Goal: Task Accomplishment & Management: Use online tool/utility

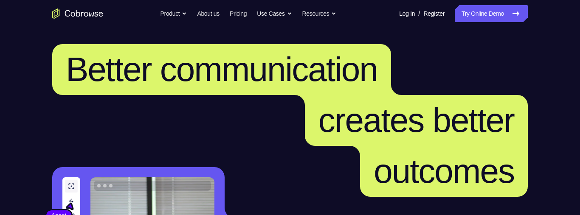
click at [520, 16] on icon at bounding box center [516, 13] width 10 height 10
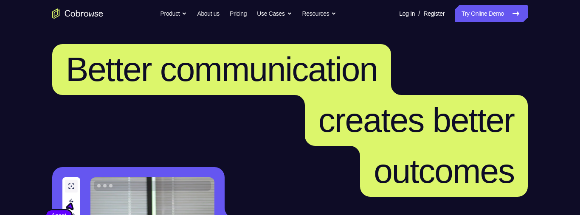
click at [520, 16] on icon at bounding box center [516, 13] width 10 height 10
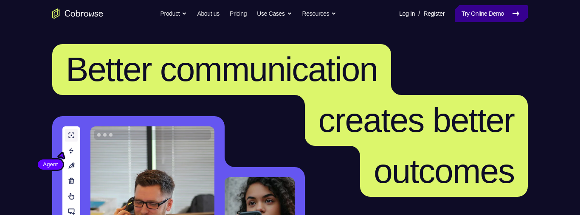
click at [520, 16] on icon at bounding box center [516, 13] width 10 height 10
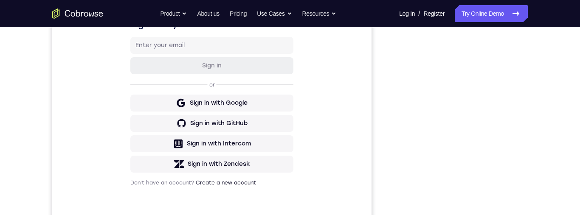
scroll to position [217, 0]
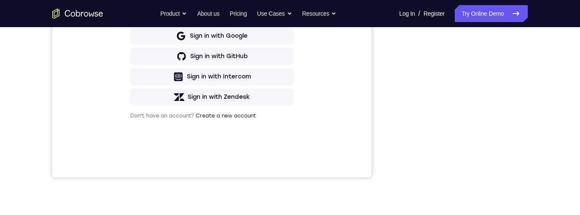
click at [381, 203] on div "Your Support Agent Your Customer Web iOS Android Next Steps We’d be happy to gi…" at bounding box center [290, 90] width 544 height 560
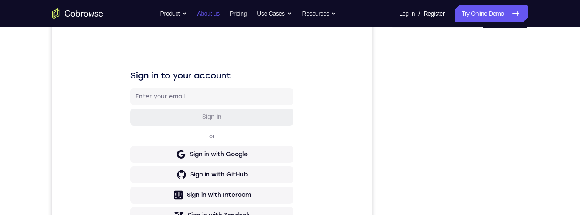
scroll to position [0, 0]
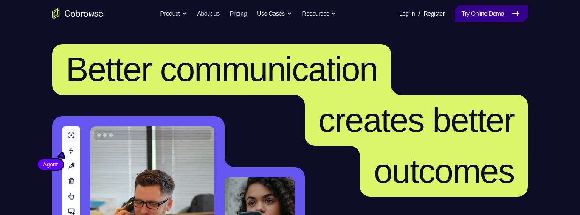
click at [483, 8] on link "Try Online Demo" at bounding box center [491, 13] width 73 height 17
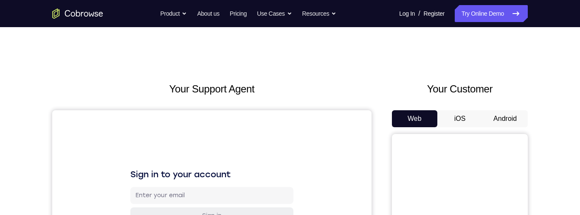
click at [504, 113] on button "Android" at bounding box center [504, 118] width 45 height 17
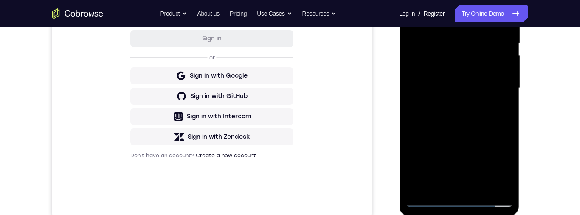
scroll to position [179, 0]
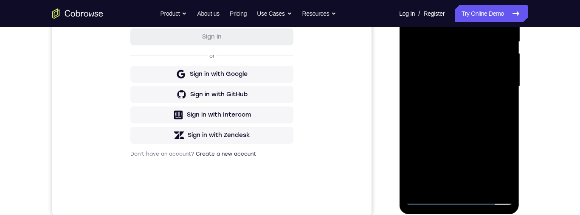
click at [457, 199] on div at bounding box center [459, 87] width 107 height 238
click at [500, 161] on div at bounding box center [459, 87] width 107 height 238
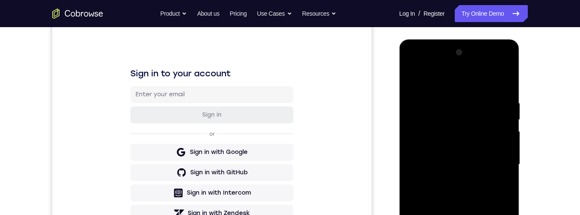
click at [460, 82] on div at bounding box center [459, 165] width 107 height 238
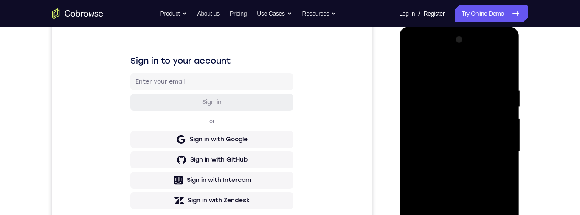
scroll to position [162, 0]
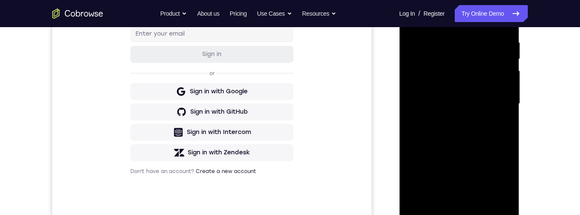
click at [495, 103] on div at bounding box center [459, 104] width 107 height 238
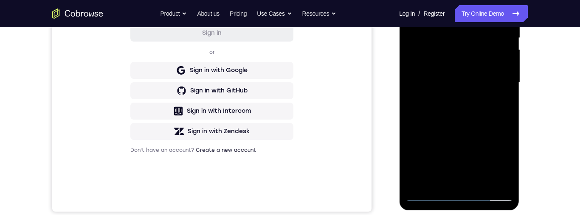
click at [450, 96] on div at bounding box center [459, 83] width 107 height 238
click at [460, 68] on div at bounding box center [459, 83] width 107 height 238
click at [458, 68] on div at bounding box center [459, 83] width 107 height 238
click at [470, 83] on div at bounding box center [459, 83] width 107 height 238
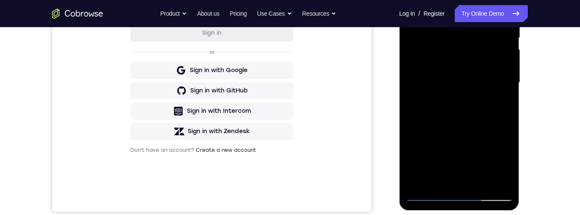
click at [465, 113] on div at bounding box center [459, 83] width 107 height 238
click at [461, 106] on div at bounding box center [459, 83] width 107 height 238
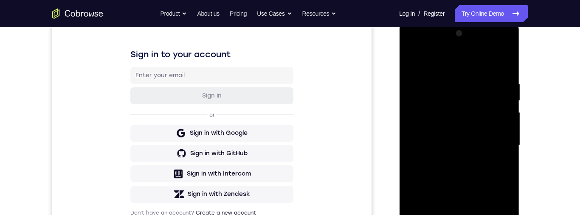
click at [498, 61] on div at bounding box center [459, 146] width 107 height 238
click at [478, 215] on div at bounding box center [459, 146] width 107 height 238
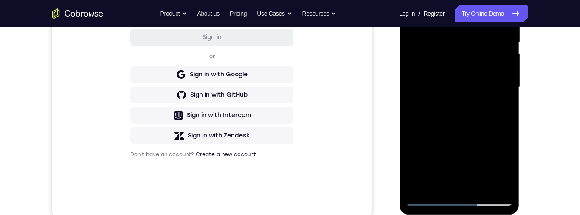
click at [477, 120] on div at bounding box center [459, 87] width 107 height 238
click at [479, 184] on div at bounding box center [459, 87] width 107 height 238
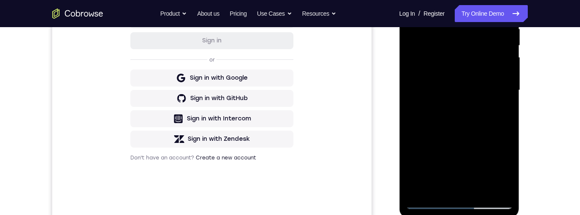
click at [467, 134] on div at bounding box center [459, 91] width 107 height 238
click at [465, 85] on div at bounding box center [459, 91] width 107 height 238
click at [447, 183] on div at bounding box center [459, 91] width 107 height 238
click at [465, 87] on div at bounding box center [459, 91] width 107 height 238
click at [468, 161] on div at bounding box center [459, 91] width 107 height 238
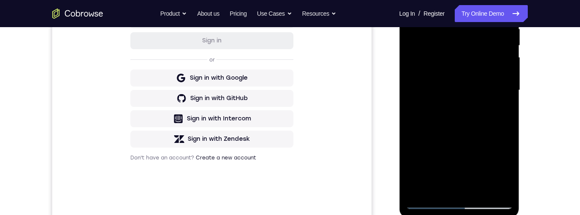
click at [477, 57] on div at bounding box center [459, 91] width 107 height 238
click at [482, 130] on div at bounding box center [459, 91] width 107 height 238
click at [506, 172] on div at bounding box center [459, 91] width 107 height 238
click at [506, 169] on div at bounding box center [459, 91] width 107 height 238
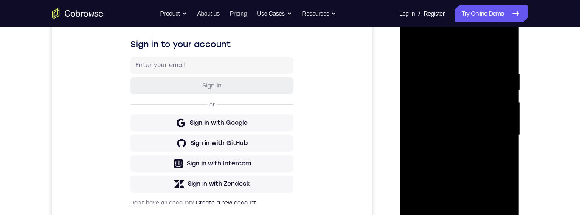
scroll to position [130, 0]
click at [417, 52] on div at bounding box center [459, 136] width 107 height 238
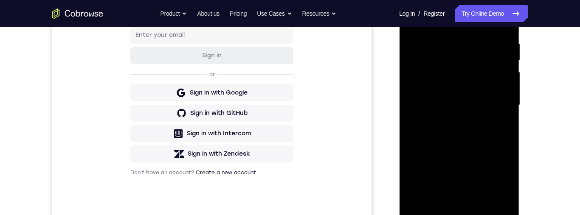
scroll to position [175, 0]
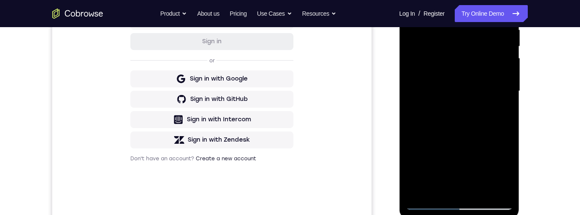
click at [486, 85] on div at bounding box center [459, 91] width 107 height 238
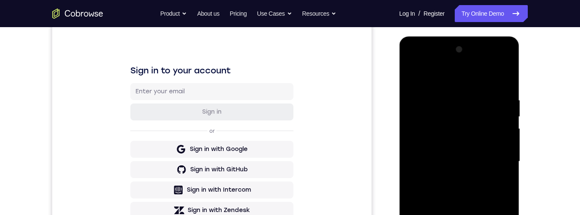
click at [419, 78] on div at bounding box center [459, 162] width 107 height 238
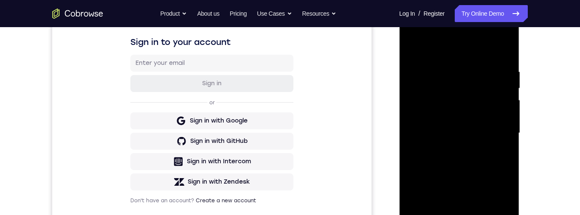
click at [413, 51] on div at bounding box center [459, 133] width 107 height 238
click at [412, 47] on div at bounding box center [459, 133] width 107 height 238
click at [482, 215] on div at bounding box center [459, 133] width 107 height 238
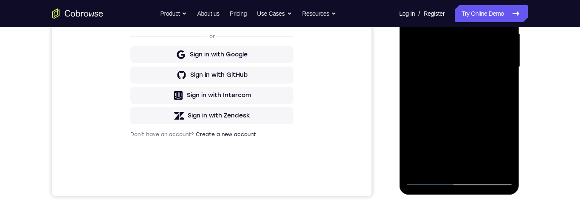
click at [468, 83] on div at bounding box center [459, 67] width 107 height 238
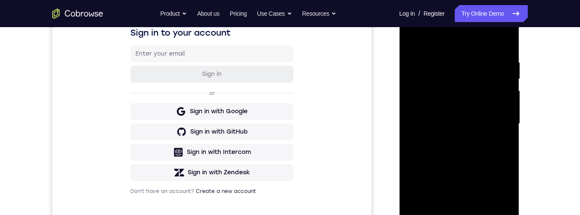
scroll to position [177, 0]
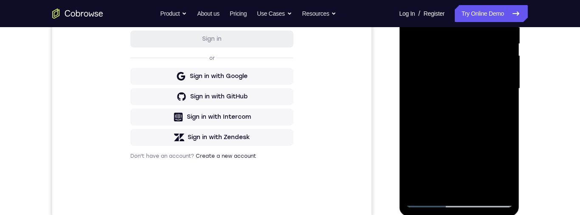
click at [414, 5] on div at bounding box center [459, 89] width 107 height 238
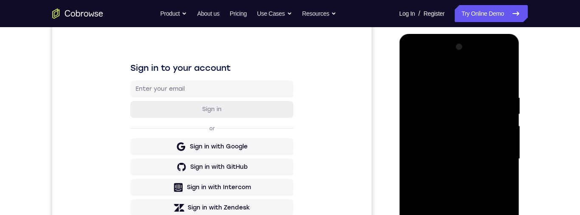
click at [455, 212] on div at bounding box center [459, 159] width 107 height 238
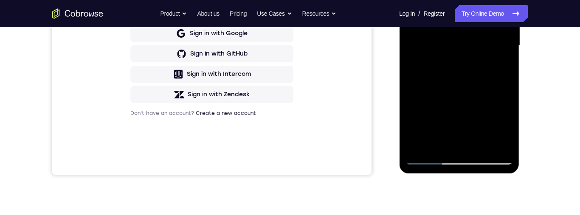
click at [505, 126] on div at bounding box center [459, 46] width 107 height 238
click at [505, 125] on div at bounding box center [459, 46] width 107 height 238
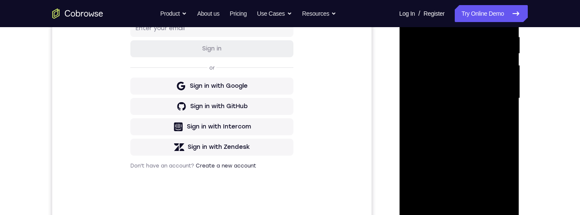
scroll to position [150, 0]
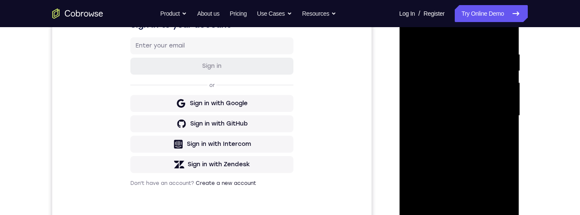
click at [412, 27] on div at bounding box center [459, 116] width 107 height 238
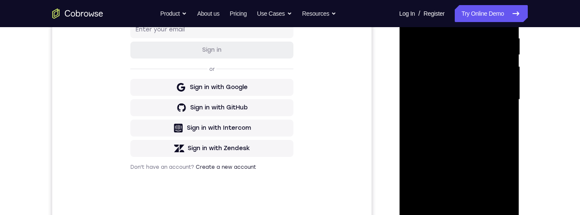
scroll to position [197, 0]
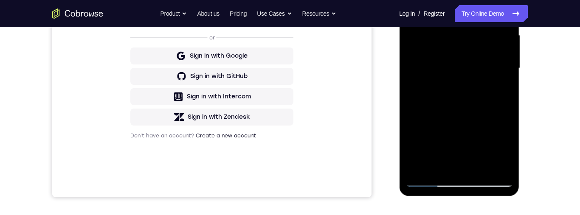
click at [482, 102] on div at bounding box center [459, 68] width 107 height 238
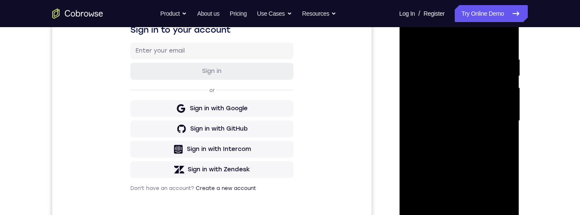
click at [418, 35] on div at bounding box center [459, 121] width 107 height 238
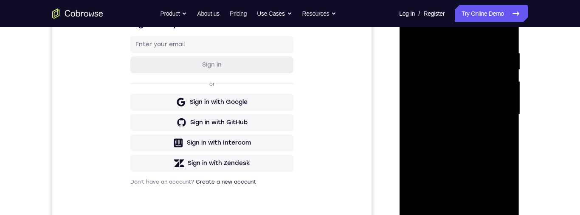
scroll to position [156, 0]
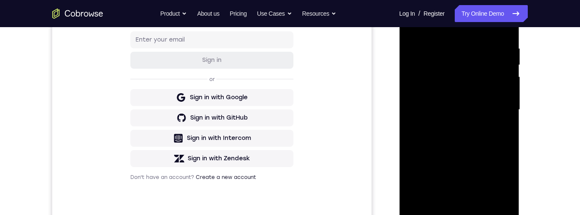
click at [479, 139] on div at bounding box center [459, 110] width 107 height 238
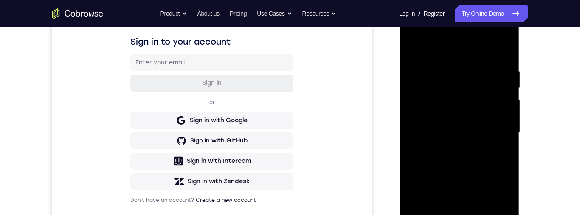
click at [411, 49] on div at bounding box center [459, 133] width 107 height 238
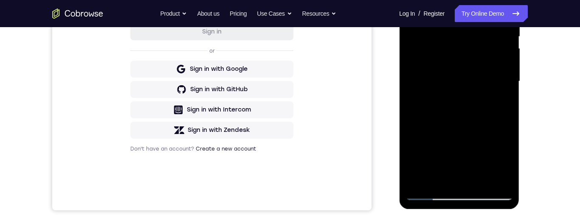
click at [479, 149] on div at bounding box center [459, 82] width 107 height 238
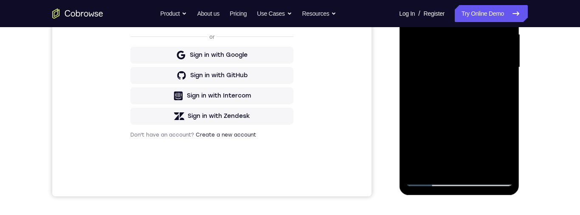
scroll to position [183, 0]
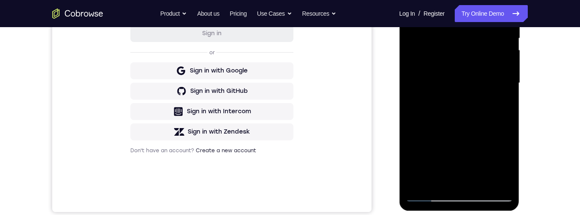
click at [453, 128] on div at bounding box center [459, 83] width 107 height 238
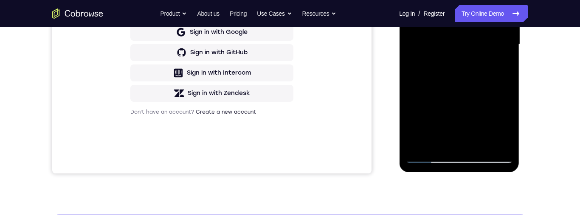
scroll to position [230, 0]
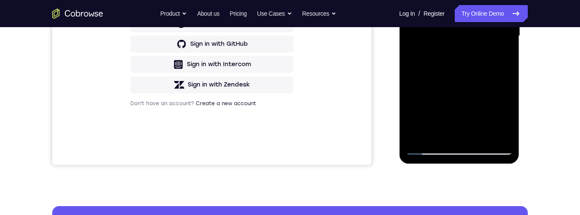
click at [482, 135] on div at bounding box center [459, 36] width 107 height 238
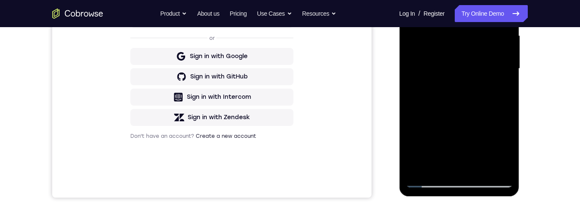
scroll to position [229, 0]
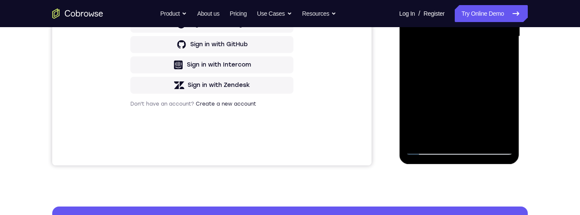
click at [462, 130] on div at bounding box center [459, 37] width 107 height 238
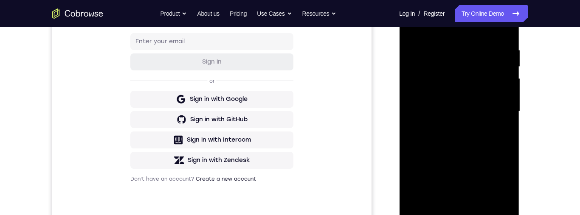
scroll to position [96, 0]
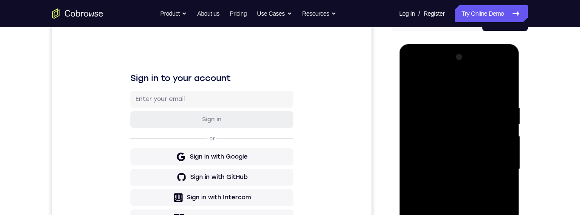
click at [417, 87] on div at bounding box center [459, 170] width 107 height 238
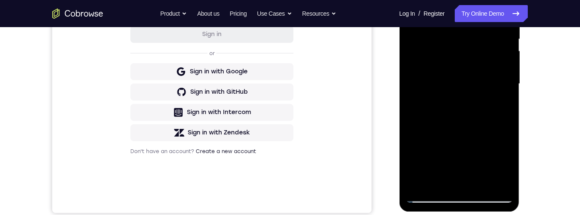
scroll to position [234, 0]
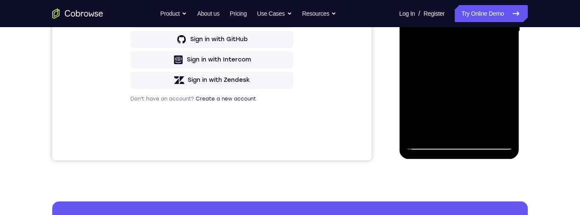
click at [473, 73] on div at bounding box center [459, 32] width 107 height 238
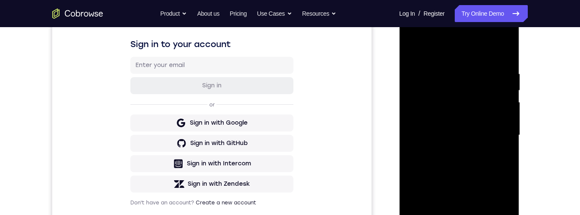
scroll to position [98, 0]
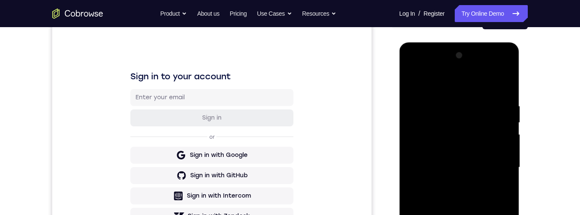
click at [418, 79] on div at bounding box center [459, 168] width 107 height 238
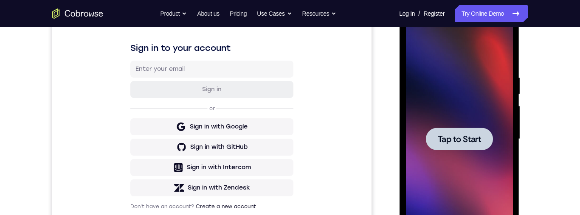
scroll to position [179, 0]
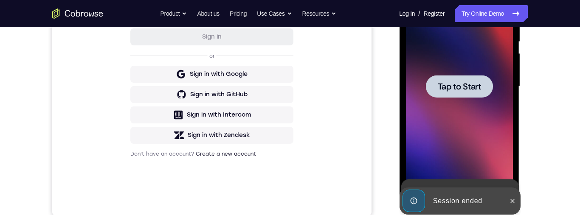
click at [481, 87] on div at bounding box center [459, 86] width 67 height 23
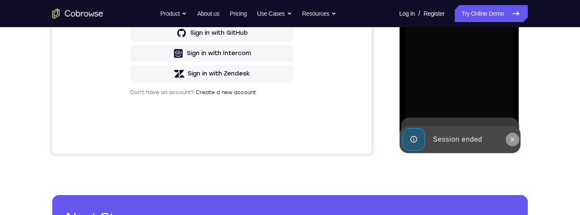
click at [512, 141] on icon at bounding box center [512, 139] width 7 height 7
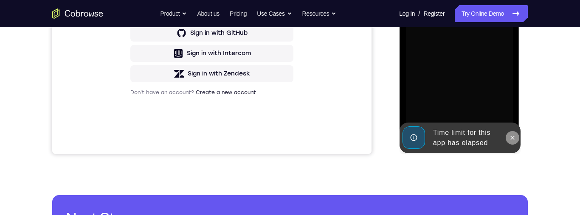
click at [513, 139] on icon at bounding box center [513, 138] width 4 height 4
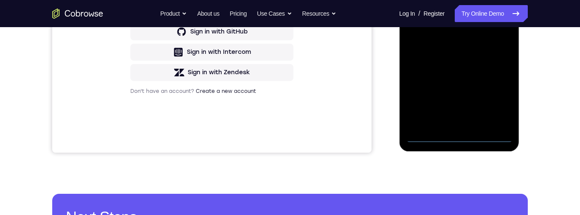
scroll to position [249, 0]
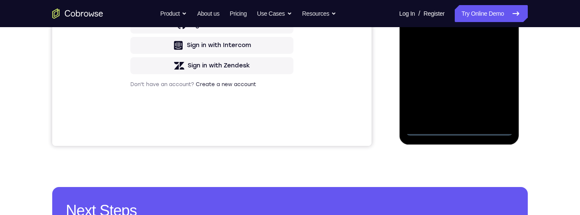
click at [458, 131] on div at bounding box center [459, 17] width 107 height 238
click at [497, 92] on div at bounding box center [459, 17] width 107 height 238
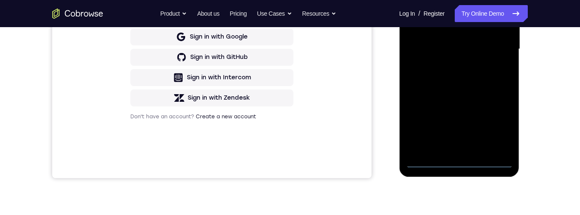
scroll to position [107, 0]
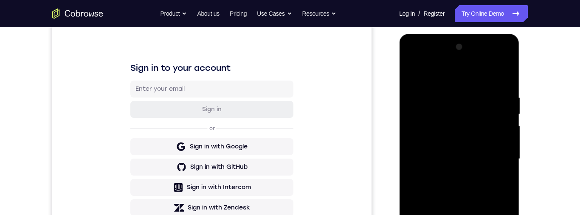
click at [481, 76] on div at bounding box center [459, 159] width 107 height 238
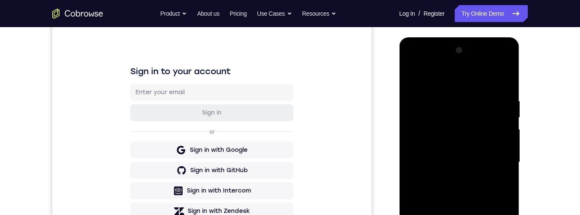
click at [497, 157] on div at bounding box center [459, 163] width 107 height 238
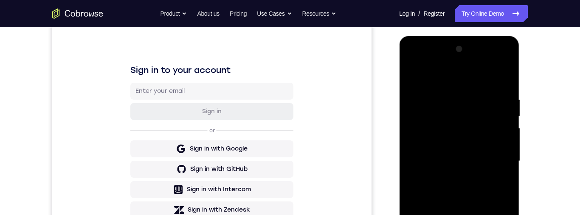
scroll to position [162, 0]
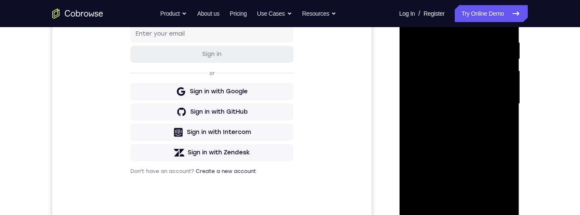
click at [451, 119] on div at bounding box center [459, 104] width 107 height 238
click at [474, 92] on div at bounding box center [459, 103] width 107 height 238
click at [471, 85] on div at bounding box center [459, 103] width 107 height 238
click at [484, 106] on div at bounding box center [459, 103] width 107 height 238
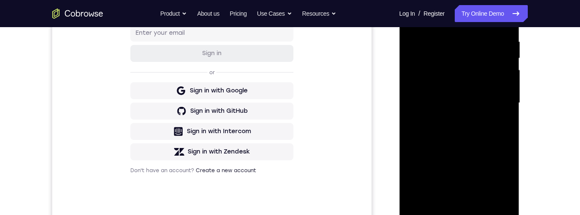
scroll to position [174, 0]
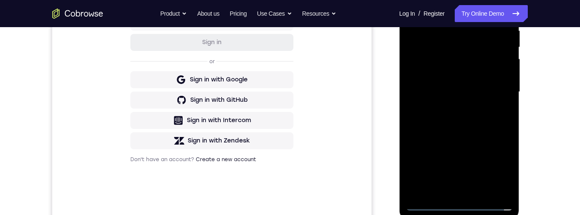
click at [494, 119] on div at bounding box center [459, 92] width 107 height 238
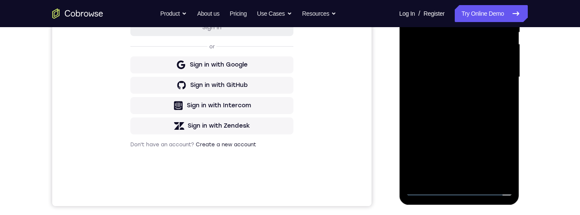
click at [456, 106] on div at bounding box center [459, 77] width 107 height 238
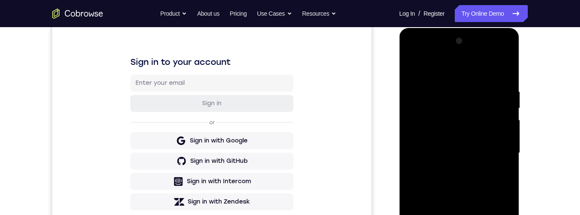
scroll to position [93, 0]
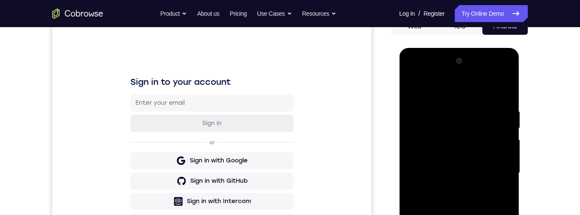
click at [498, 92] on div at bounding box center [459, 173] width 107 height 238
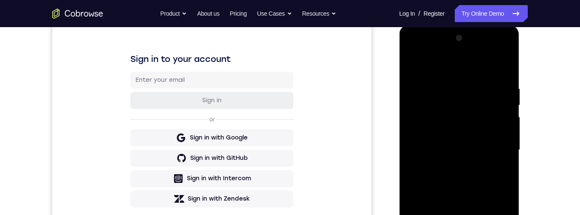
scroll to position [130, 0]
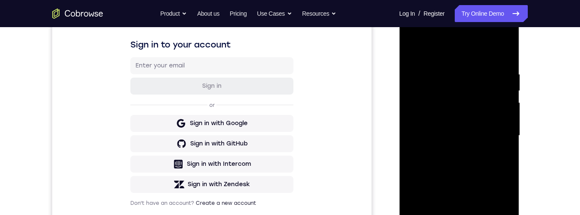
click at [503, 149] on div at bounding box center [459, 136] width 107 height 238
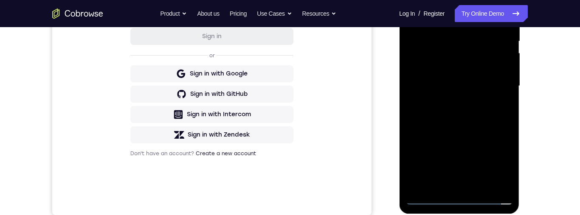
scroll to position [221, 0]
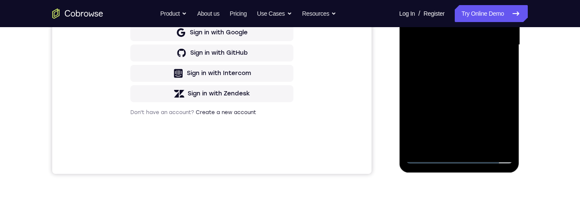
click at [475, 79] on div at bounding box center [459, 45] width 107 height 238
click at [486, 145] on div at bounding box center [459, 45] width 107 height 238
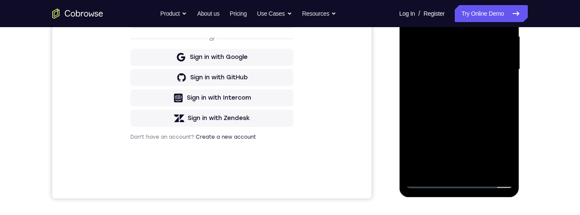
click at [464, 116] on div at bounding box center [459, 70] width 107 height 238
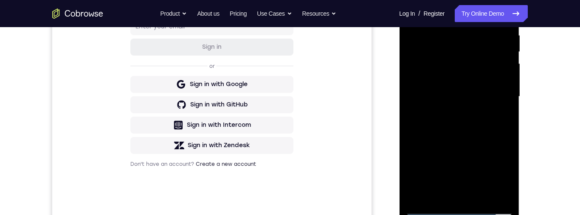
click at [470, 152] on div at bounding box center [459, 97] width 107 height 238
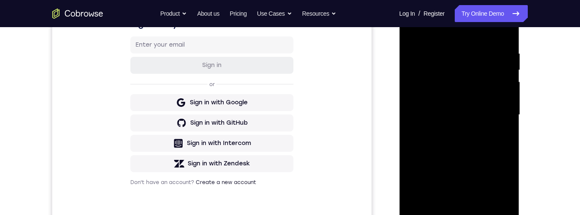
scroll to position [114, 0]
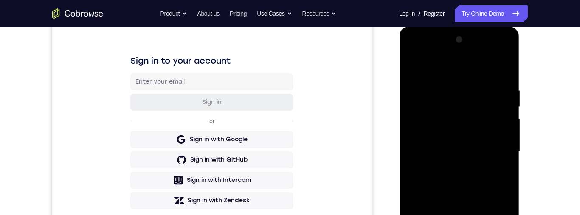
click at [413, 68] on div at bounding box center [459, 152] width 107 height 238
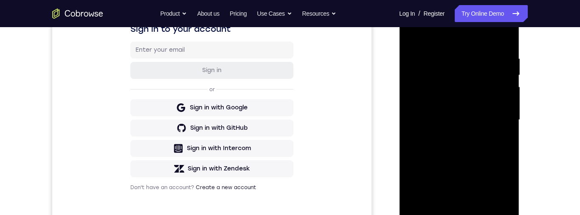
scroll to position [178, 0]
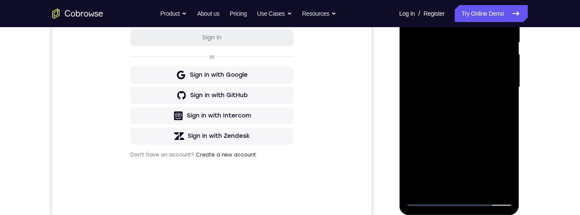
click at [489, 126] on div at bounding box center [459, 88] width 107 height 238
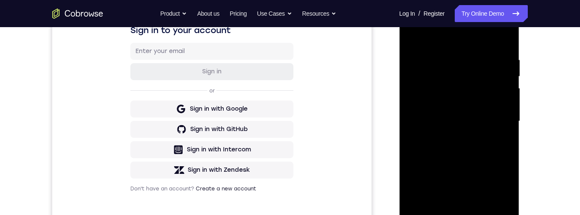
scroll to position [167, 0]
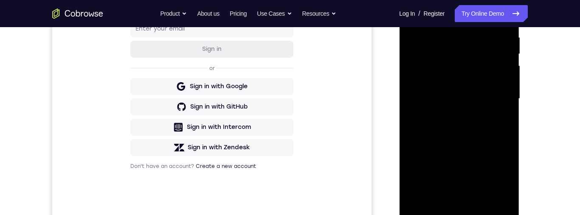
click at [509, 183] on div at bounding box center [459, 99] width 107 height 238
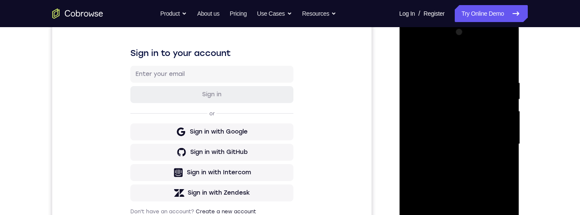
scroll to position [111, 0]
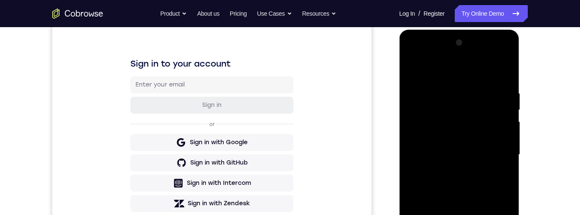
click at [413, 74] on div at bounding box center [459, 155] width 107 height 238
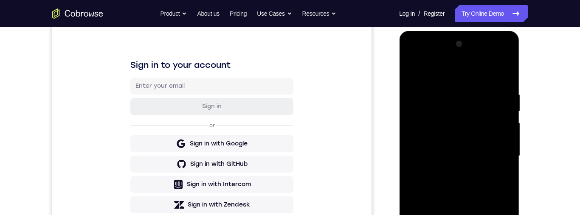
scroll to position [151, 0]
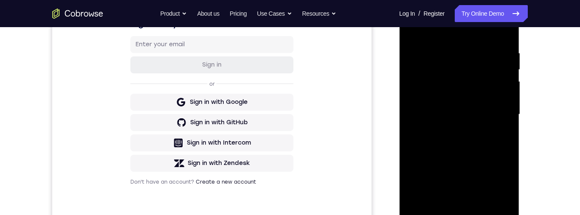
click at [460, 161] on div at bounding box center [459, 115] width 107 height 238
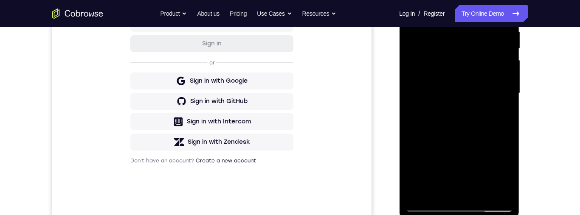
click at [508, 175] on div at bounding box center [459, 94] width 107 height 238
click at [508, 174] on div at bounding box center [459, 94] width 107 height 238
click at [506, 175] on div at bounding box center [459, 94] width 107 height 238
click at [505, 177] on div at bounding box center [459, 94] width 107 height 238
click at [500, 116] on div at bounding box center [459, 94] width 107 height 238
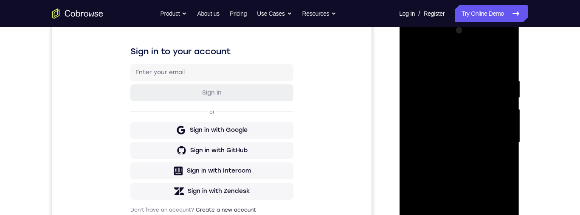
scroll to position [89, 0]
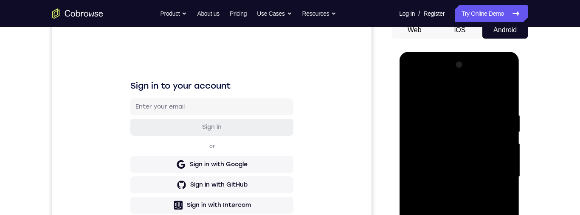
click at [415, 93] on div at bounding box center [459, 177] width 107 height 238
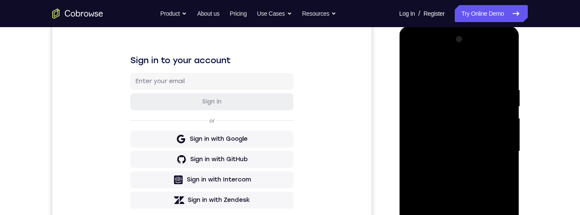
scroll to position [133, 0]
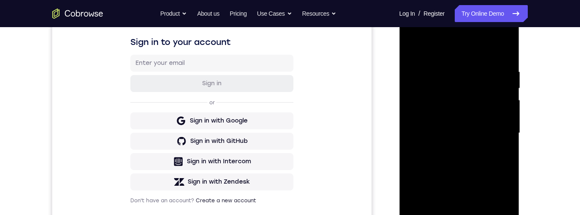
click at [476, 176] on div at bounding box center [459, 133] width 107 height 238
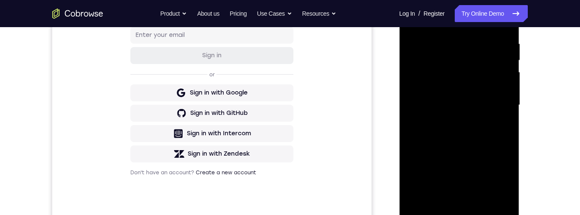
click at [507, 191] on div at bounding box center [459, 105] width 107 height 238
click at [502, 124] on div at bounding box center [459, 105] width 107 height 238
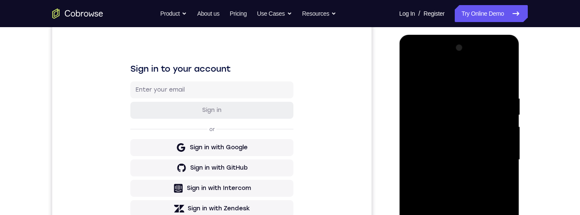
scroll to position [75, 0]
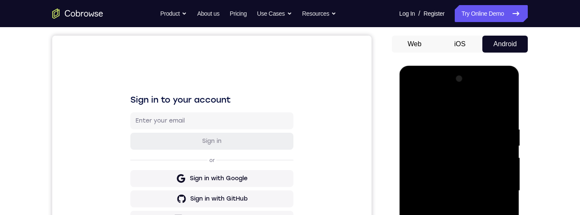
click at [489, 194] on div at bounding box center [459, 191] width 107 height 238
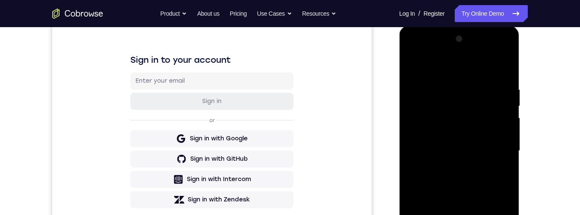
scroll to position [195, 0]
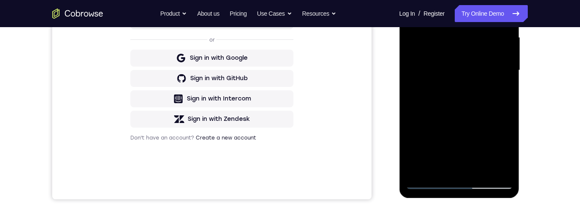
click at [475, 145] on div at bounding box center [459, 71] width 107 height 238
click at [463, 135] on div at bounding box center [459, 71] width 107 height 238
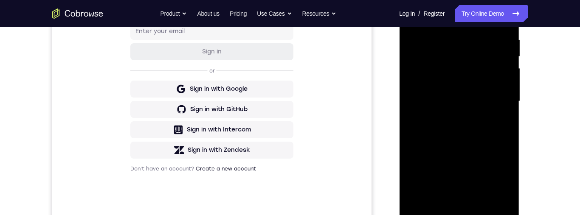
click at [472, 102] on div at bounding box center [459, 102] width 107 height 238
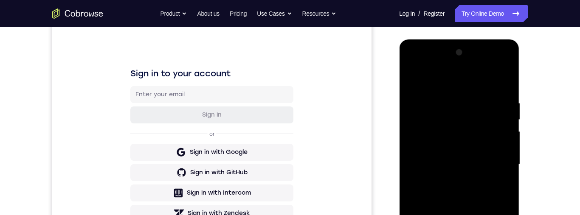
scroll to position [48, 0]
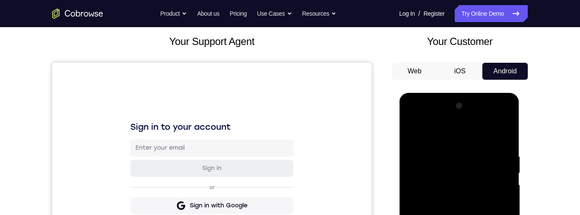
click at [414, 134] on div at bounding box center [459, 218] width 107 height 238
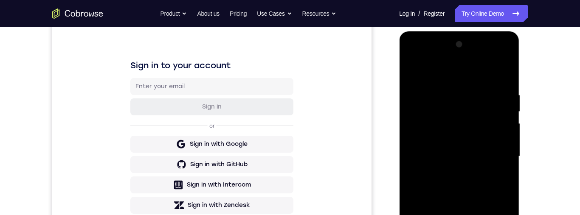
scroll to position [81, 0]
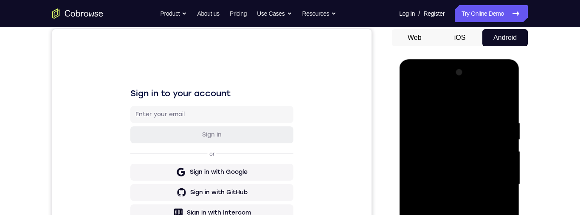
click at [419, 95] on div at bounding box center [459, 185] width 107 height 238
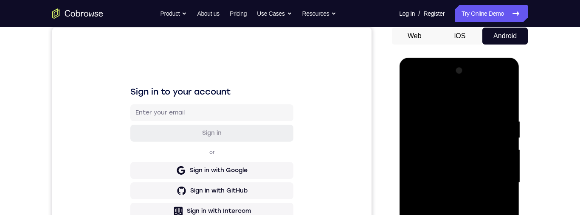
click at [508, 96] on div at bounding box center [459, 183] width 107 height 238
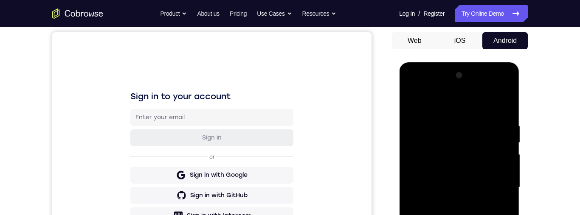
scroll to position [100, 0]
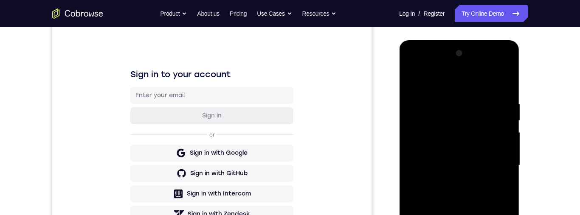
click at [419, 101] on div at bounding box center [459, 166] width 107 height 238
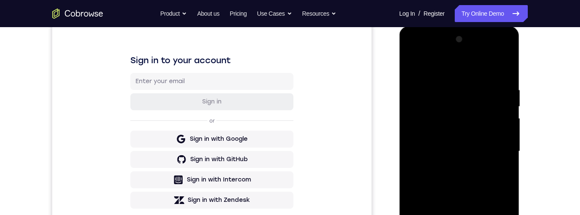
scroll to position [92, 0]
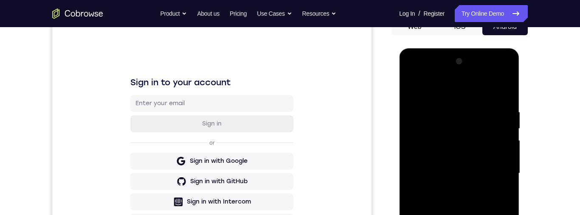
click at [463, 116] on div at bounding box center [459, 174] width 107 height 238
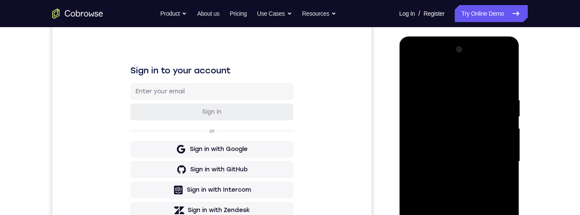
click at [418, 98] on div at bounding box center [459, 162] width 107 height 238
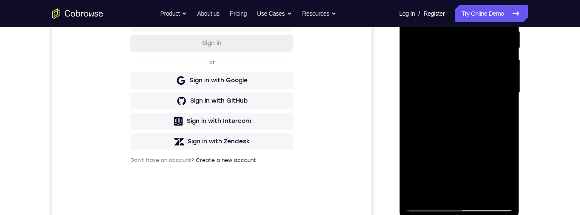
scroll to position [182, 0]
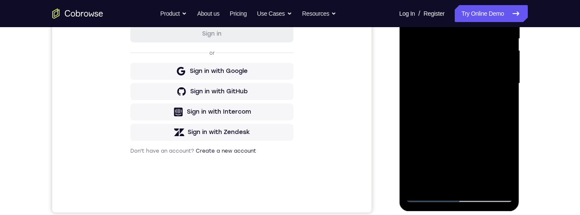
click at [479, 184] on div at bounding box center [459, 84] width 107 height 238
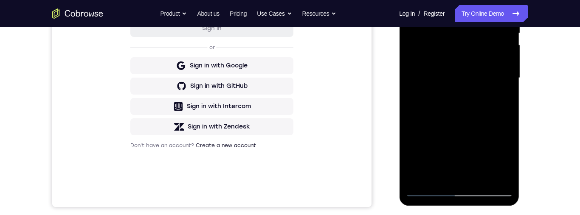
scroll to position [117, 0]
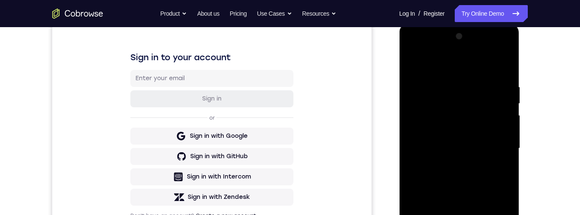
click at [418, 62] on div at bounding box center [459, 149] width 107 height 238
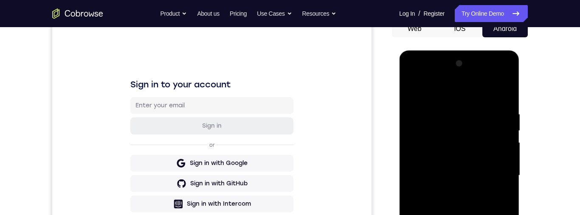
click at [451, 112] on div at bounding box center [459, 176] width 107 height 238
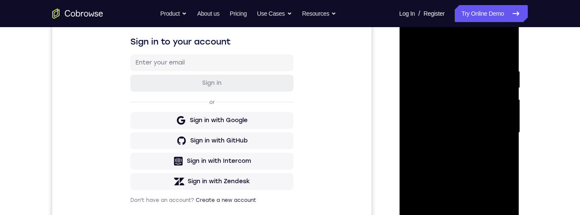
scroll to position [158, 0]
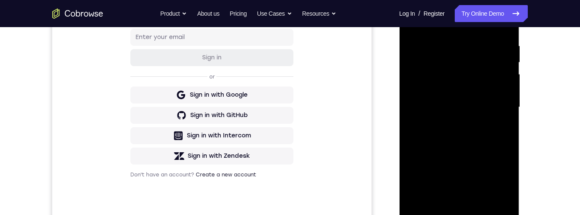
click at [510, 110] on div at bounding box center [459, 108] width 107 height 238
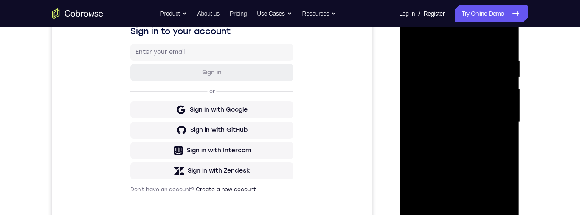
scroll to position [120, 0]
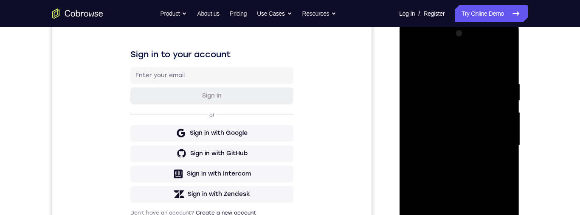
click at [507, 114] on div at bounding box center [459, 146] width 107 height 238
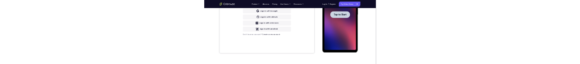
scroll to position [0, 0]
